Goal: Browse casually: Explore the website without a specific task or goal

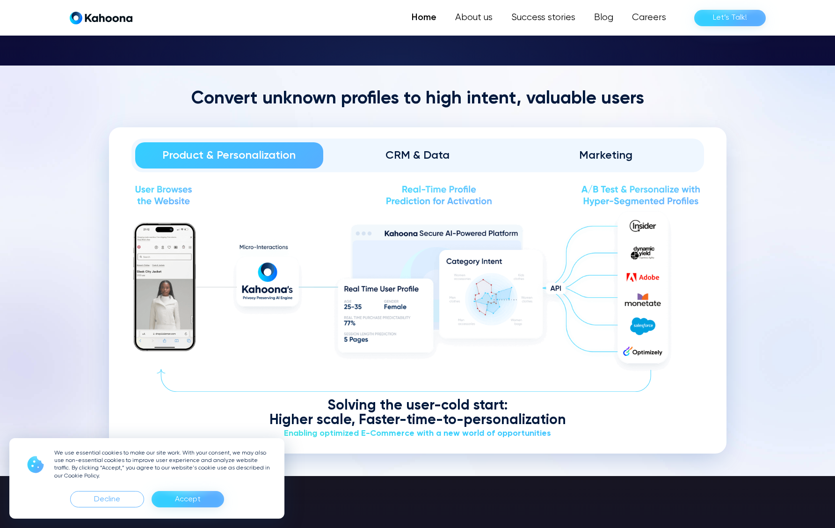
scroll to position [1168, 0]
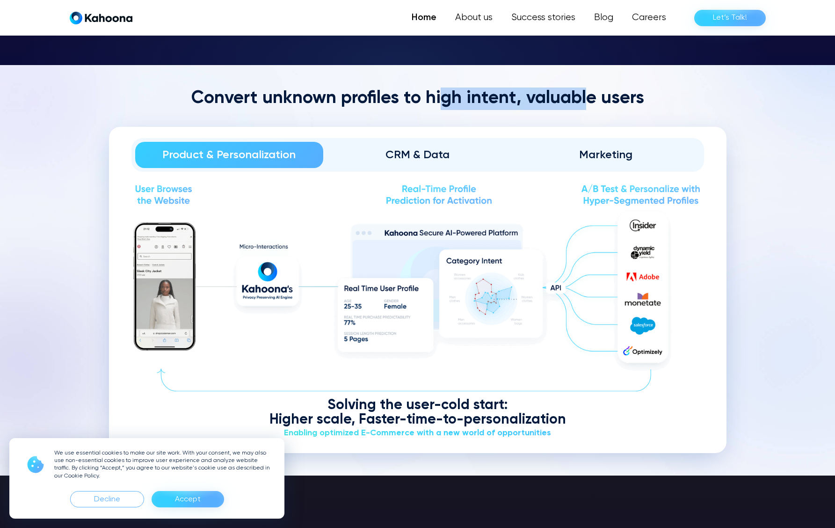
drag, startPoint x: 445, startPoint y: 102, endPoint x: 636, endPoint y: 100, distance: 191.9
click at [585, 95] on h2 "Convert unknown profiles to high intent, valuable users" at bounding box center [418, 99] width 618 height 22
click at [636, 99] on h2 "Convert unknown profiles to high intent, valuable users" at bounding box center [418, 99] width 618 height 22
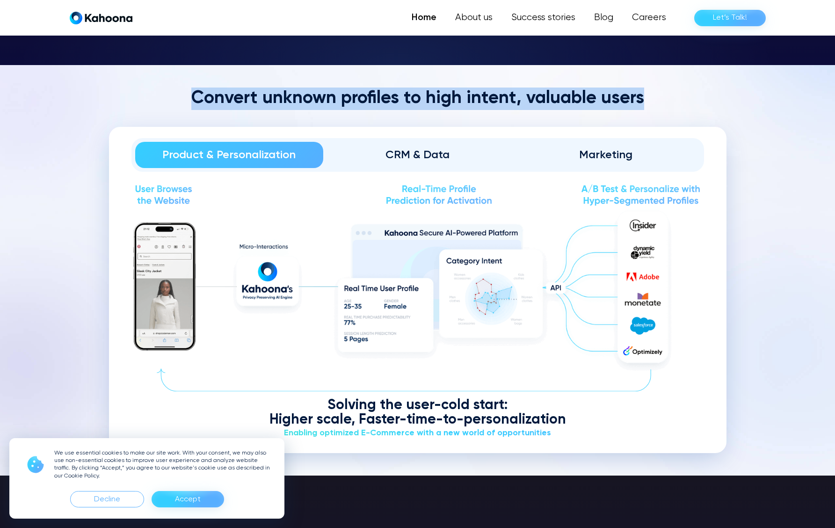
drag, startPoint x: 590, startPoint y: 96, endPoint x: 241, endPoint y: 73, distance: 348.9
click at [241, 73] on section "Convert unknown profiles to high intent, valuable users Product & Personalizati…" at bounding box center [417, 270] width 835 height 410
